Goal: Check status: Check status

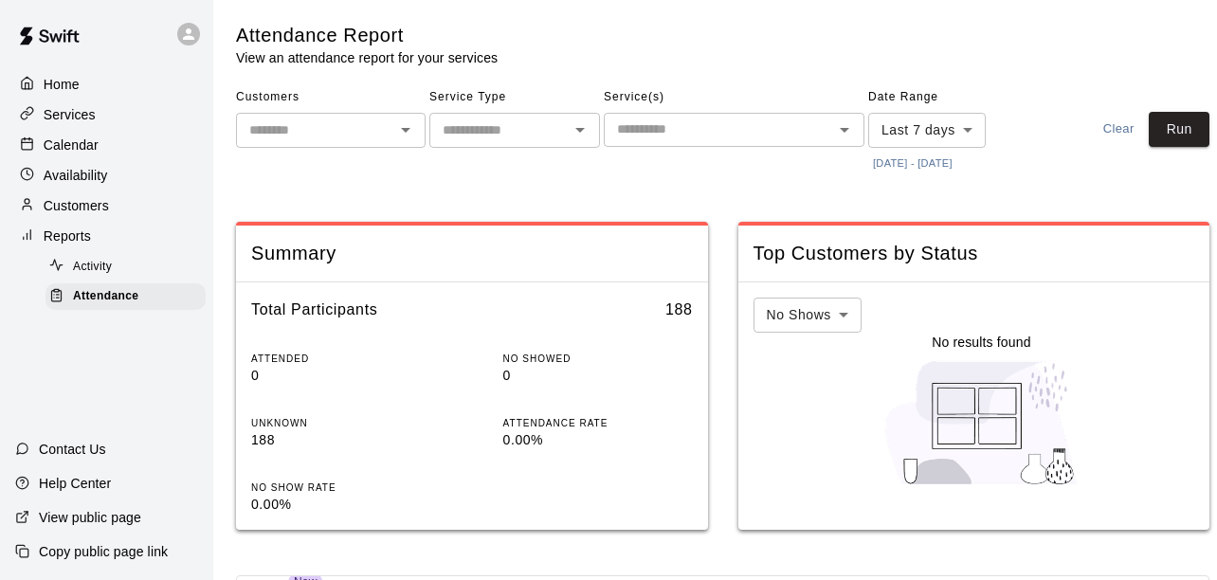
click at [932, 159] on button "[DATE] - [DATE]" at bounding box center [912, 164] width 89 height 26
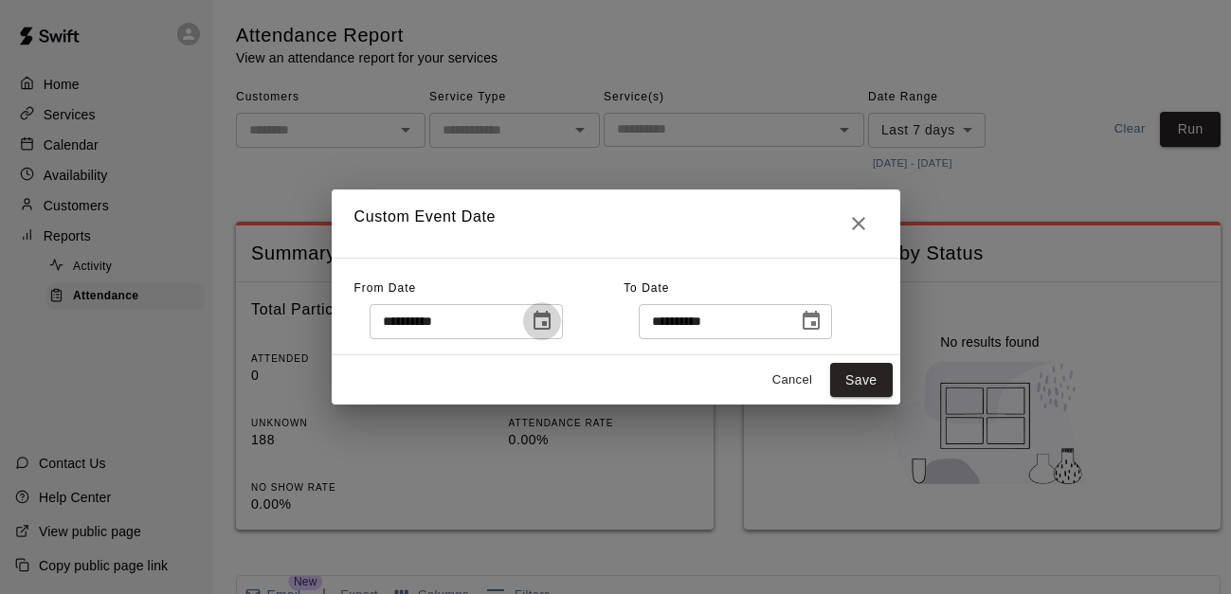
click at [561, 319] on button "Choose date, selected date is Oct 8, 2025" at bounding box center [542, 321] width 38 height 38
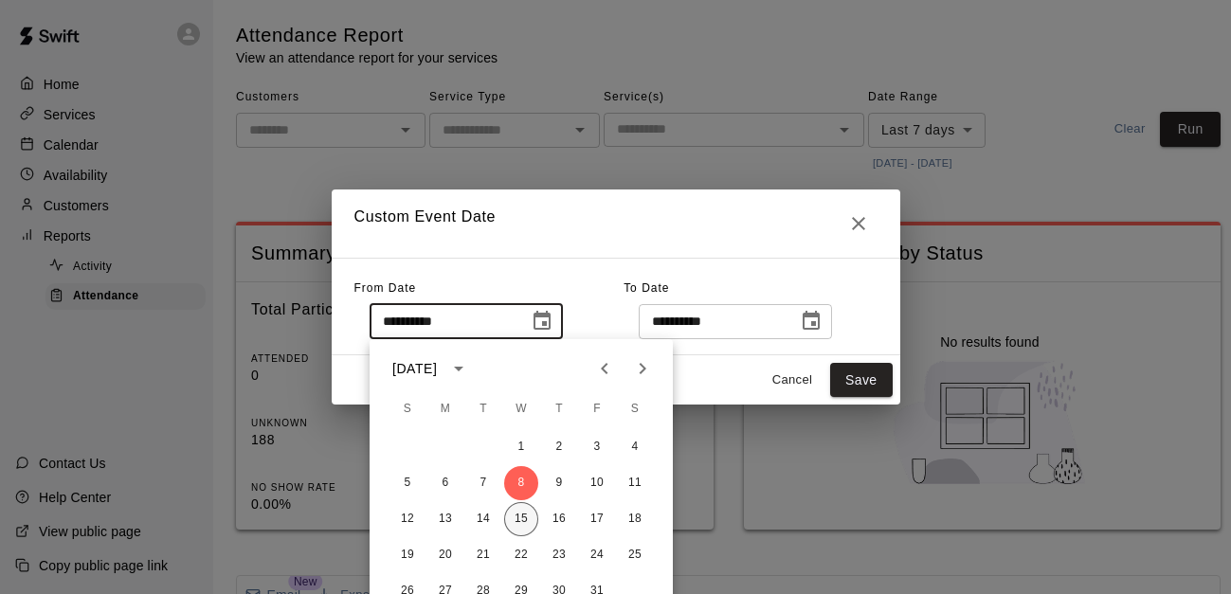
click at [528, 511] on button "15" at bounding box center [521, 519] width 34 height 34
type input "**********"
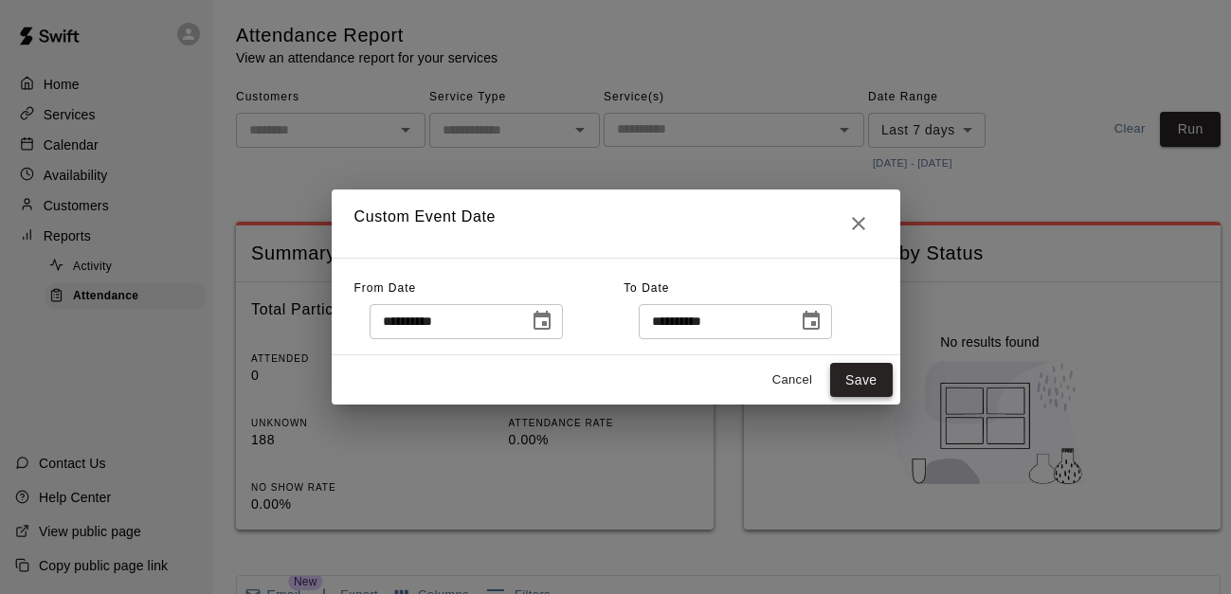
click at [866, 389] on button "Save" at bounding box center [861, 380] width 63 height 35
type input "******"
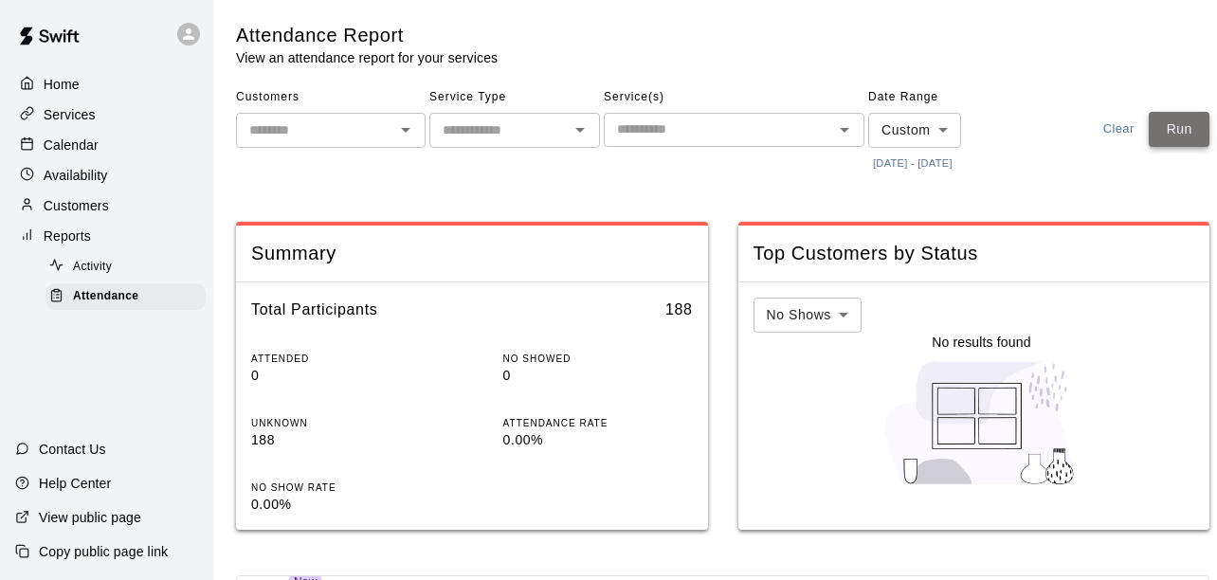
click at [1187, 131] on button "Run" at bounding box center [1178, 129] width 61 height 35
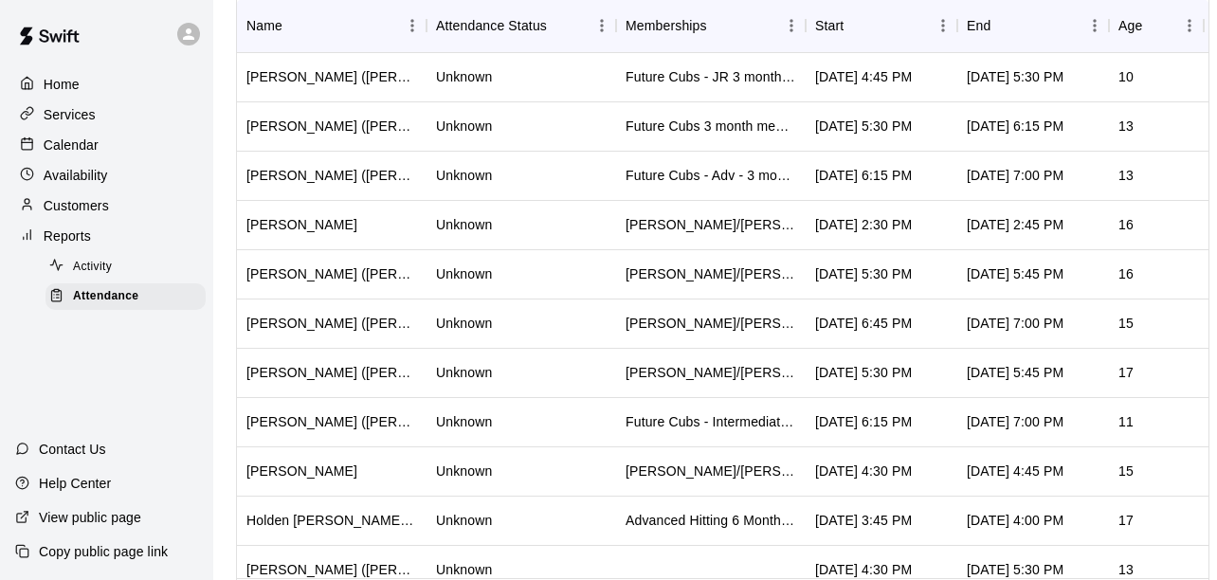
scroll to position [609, 0]
click at [852, 35] on icon "Sort" at bounding box center [856, 26] width 17 height 17
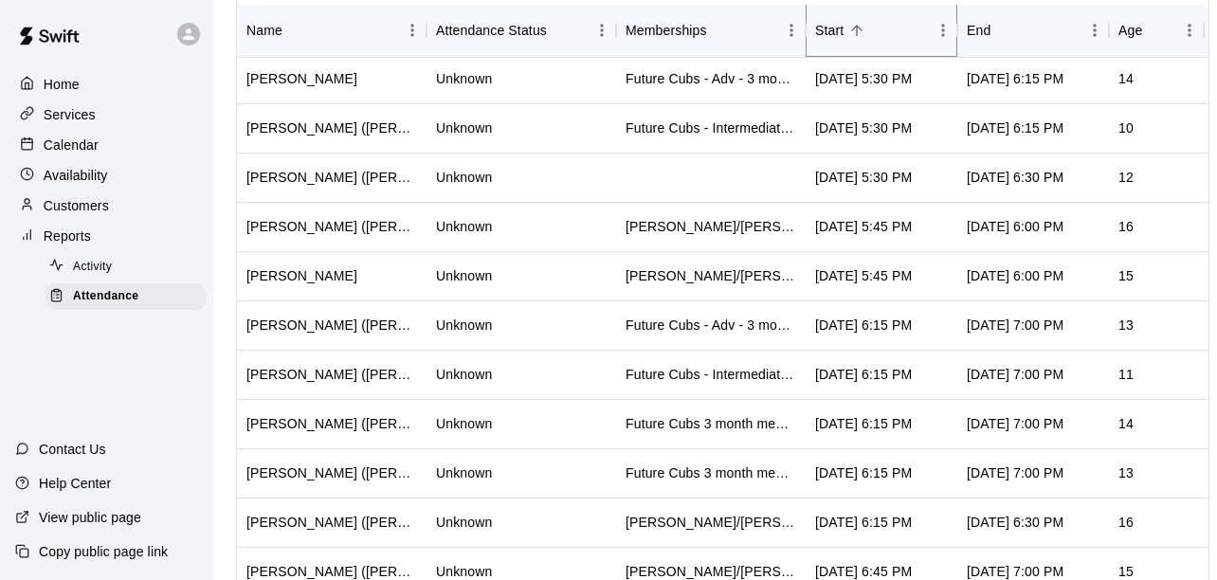
scroll to position [0, 0]
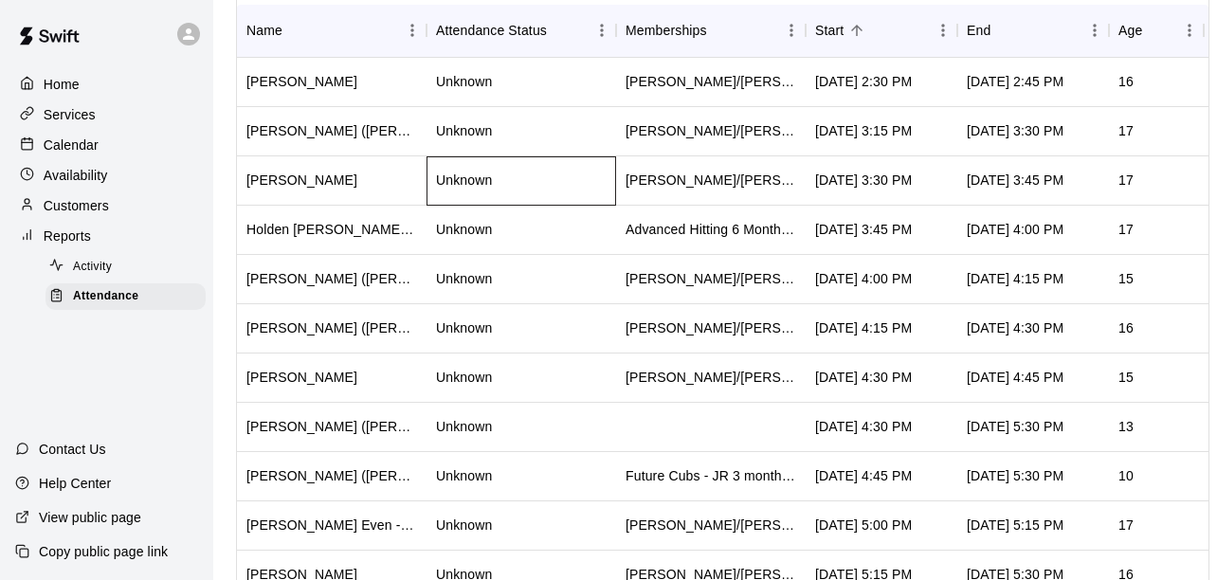
click at [571, 193] on div "Unknown" at bounding box center [520, 180] width 189 height 49
